Goal: Check status: Check status

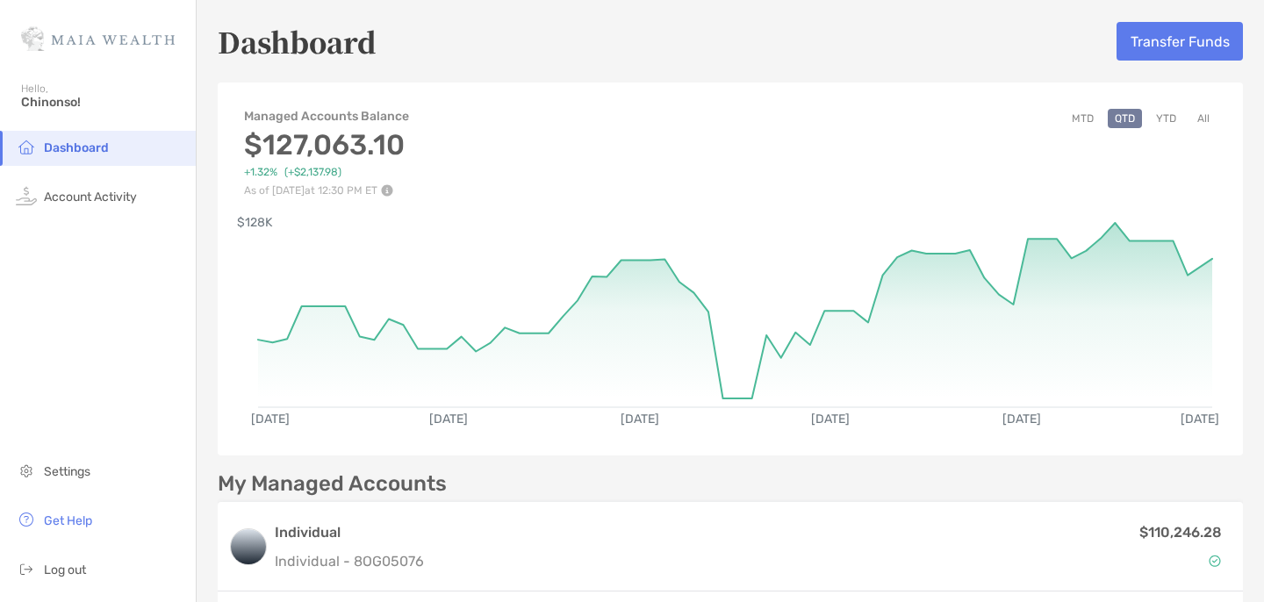
click at [1158, 115] on button "YTD" at bounding box center [1166, 118] width 34 height 19
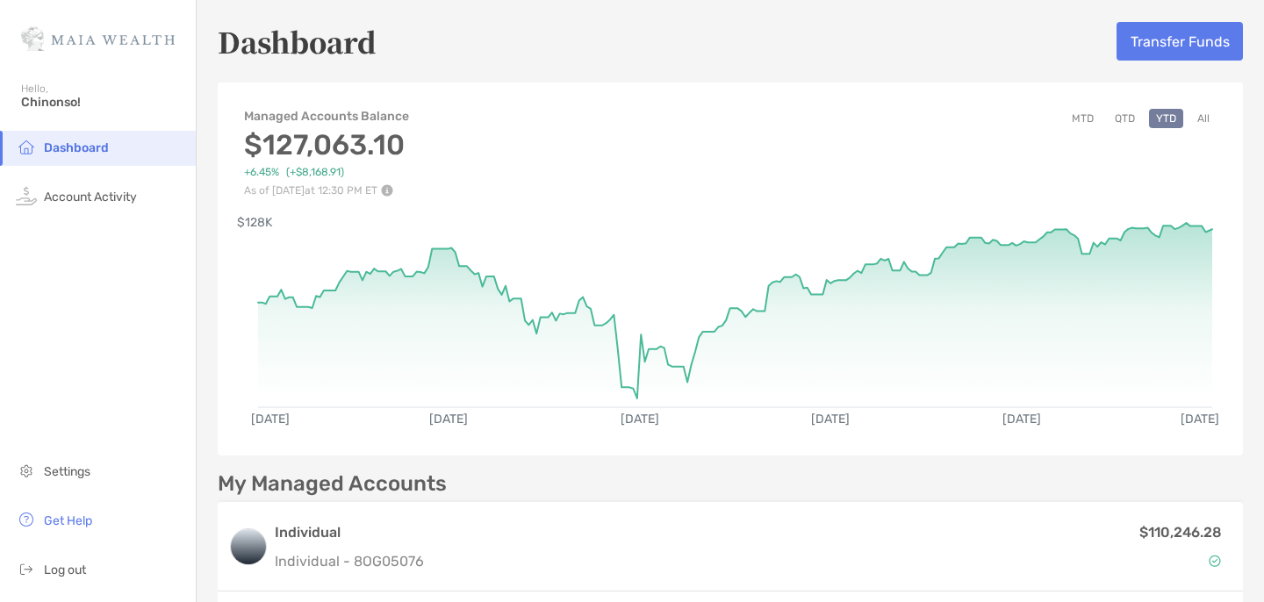
click at [1194, 122] on button "All" at bounding box center [1204, 118] width 26 height 19
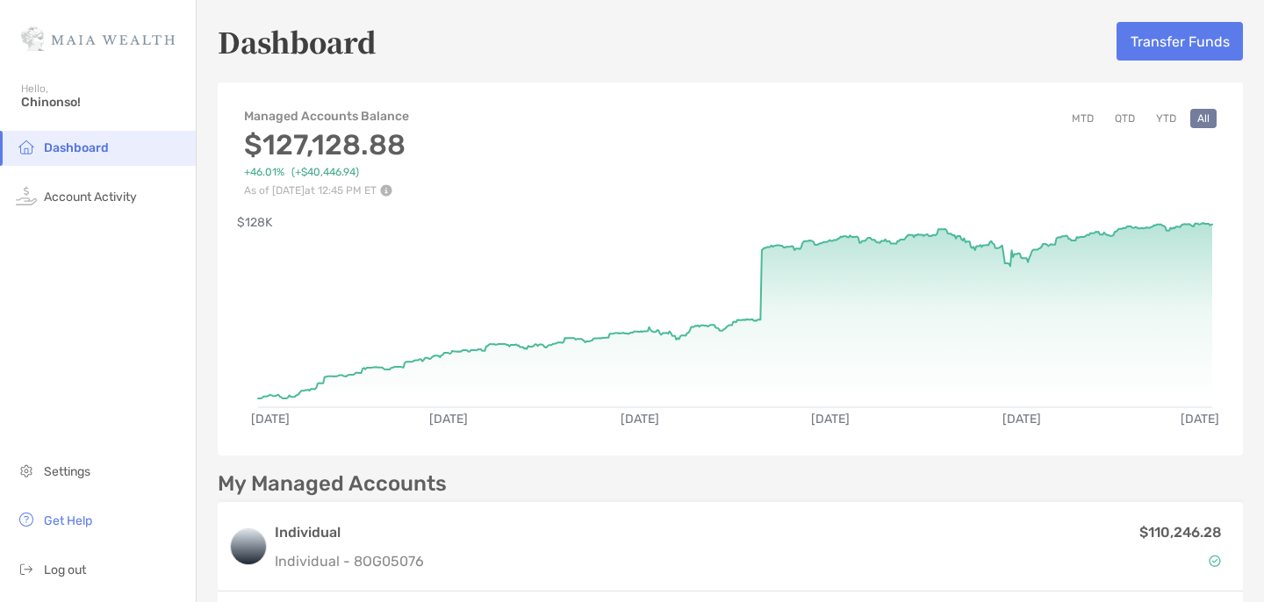
click at [1162, 119] on button "YTD" at bounding box center [1166, 118] width 34 height 19
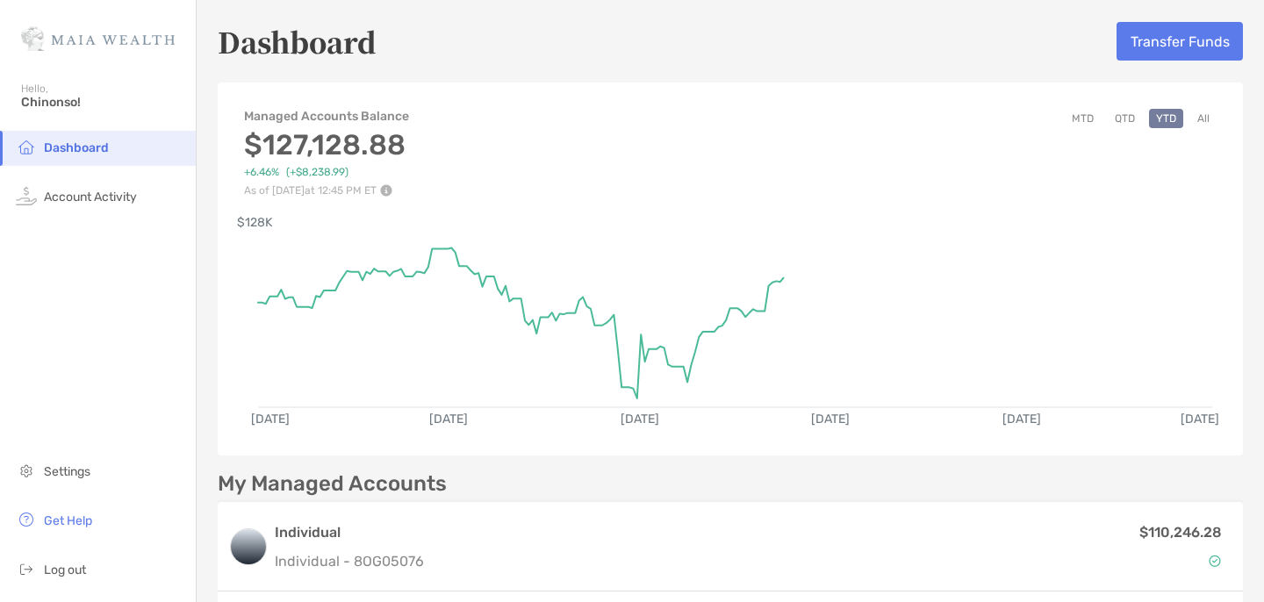
click at [1205, 120] on button "All" at bounding box center [1204, 118] width 26 height 19
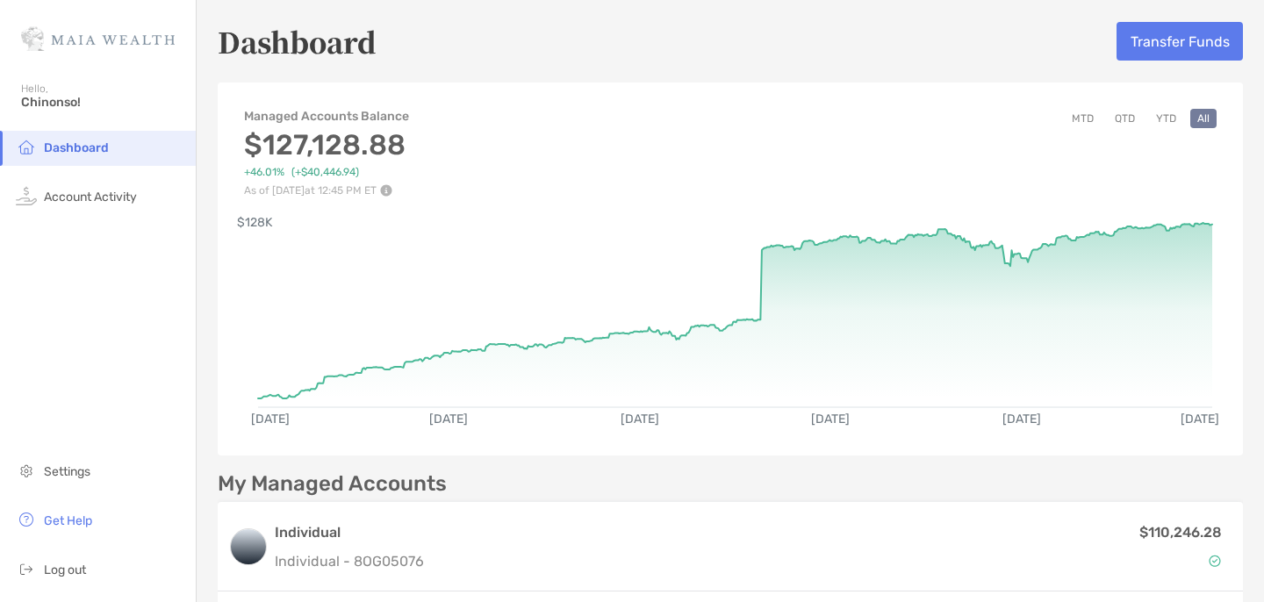
click at [1162, 119] on button "YTD" at bounding box center [1166, 118] width 34 height 19
